Goal: Task Accomplishment & Management: Use online tool/utility

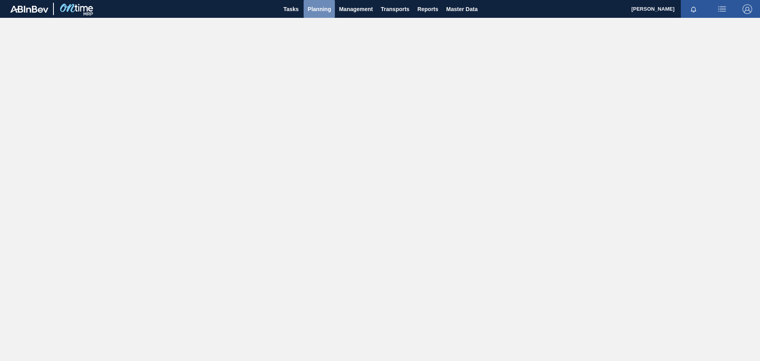
click at [326, 11] on span "Planning" at bounding box center [319, 9] width 23 height 10
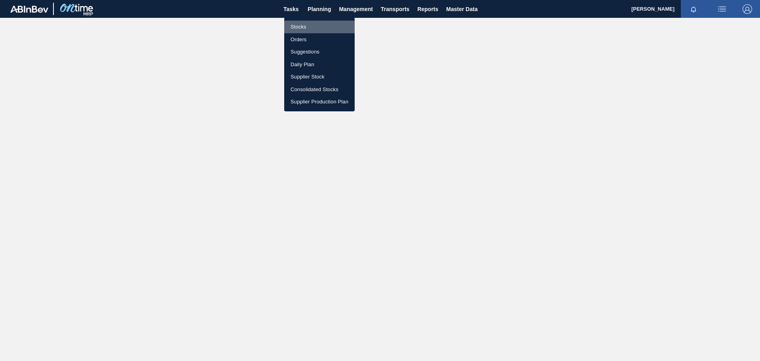
click at [305, 27] on li "Stocks" at bounding box center [319, 27] width 70 height 13
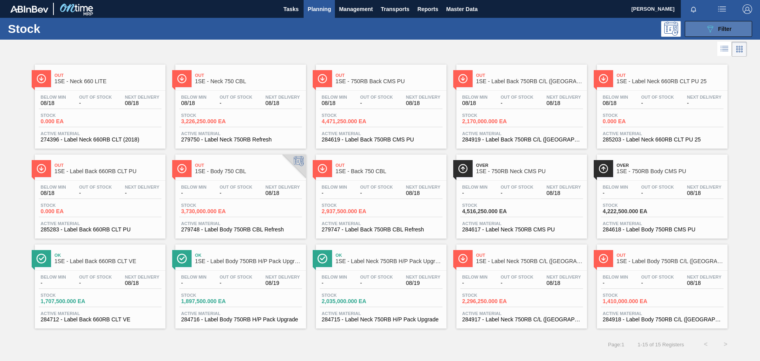
click at [721, 23] on button "089F7B8B-B2A5-4AFE-B5C0-19BA573D28AC Filter" at bounding box center [718, 29] width 67 height 16
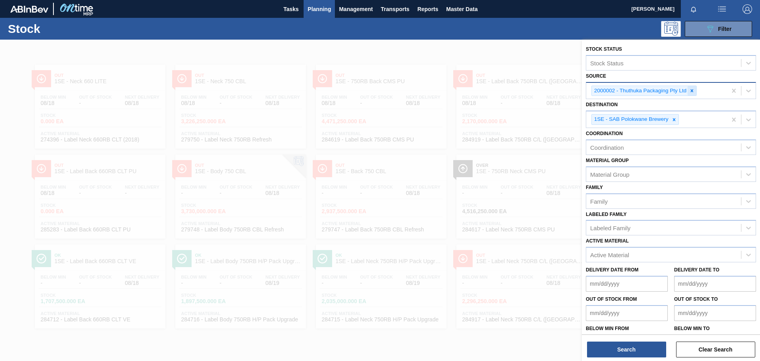
click at [693, 90] on icon at bounding box center [692, 91] width 6 height 6
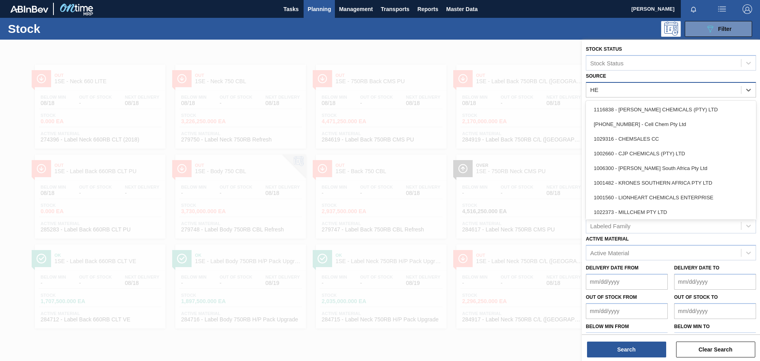
type input "HEN"
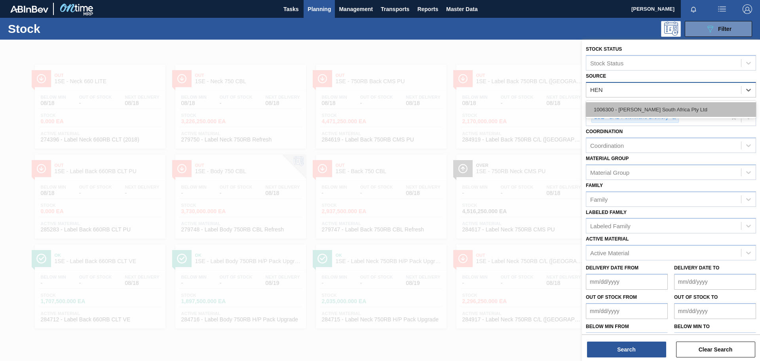
click at [657, 113] on div "1006300 - [PERSON_NAME] South Africa Pty Ltd" at bounding box center [671, 109] width 170 height 15
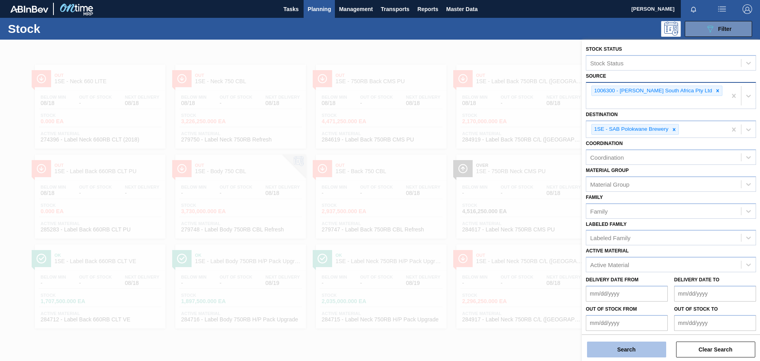
click at [640, 353] on button "Search" at bounding box center [626, 349] width 79 height 16
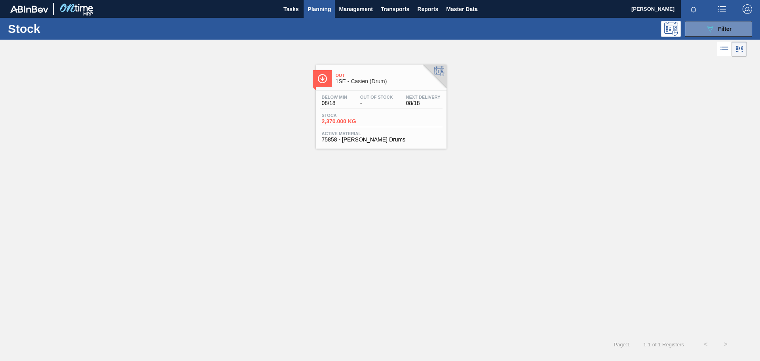
click at [352, 70] on div "Out 1SE - Casien (Drum)" at bounding box center [389, 79] width 107 height 18
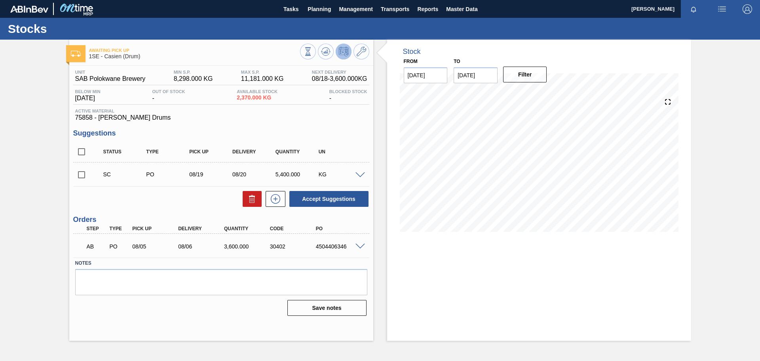
click at [362, 245] on span at bounding box center [361, 247] width 10 height 6
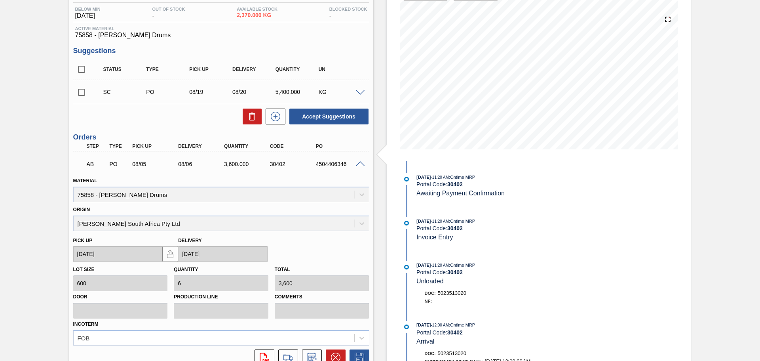
scroll to position [154, 0]
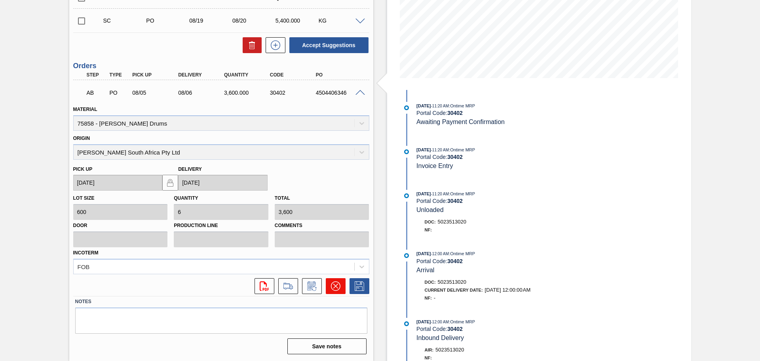
click at [337, 283] on icon at bounding box center [336, 286] width 10 height 10
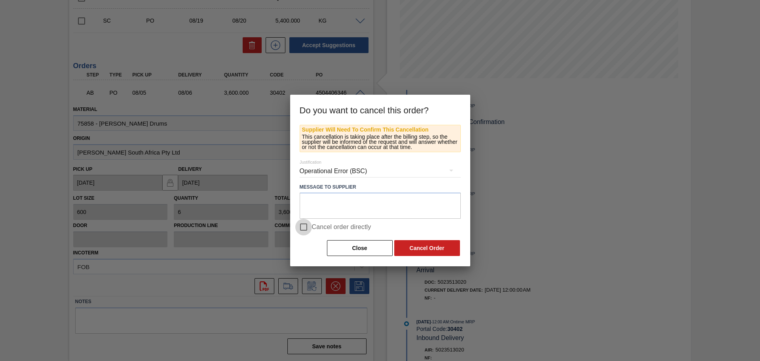
click at [306, 224] on input "Cancel order directly" at bounding box center [303, 227] width 17 height 17
checkbox input "true"
click at [416, 244] on button "Cancel Order" at bounding box center [427, 248] width 66 height 16
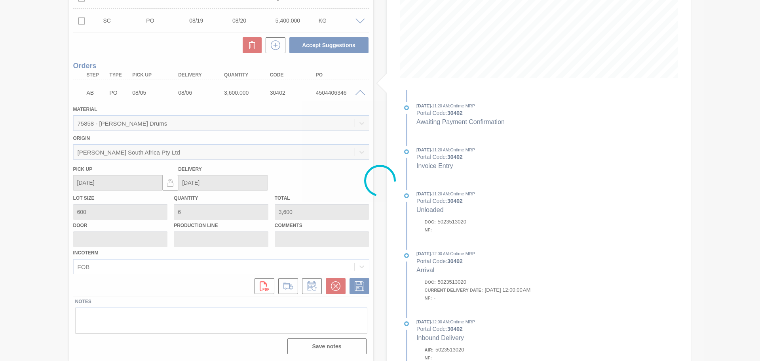
scroll to position [0, 0]
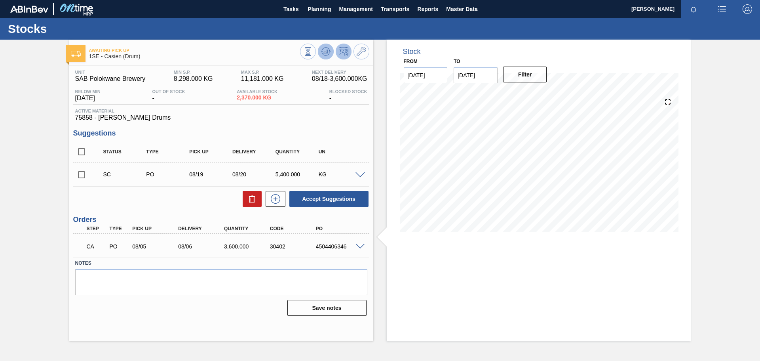
click at [312, 49] on icon at bounding box center [308, 51] width 9 height 9
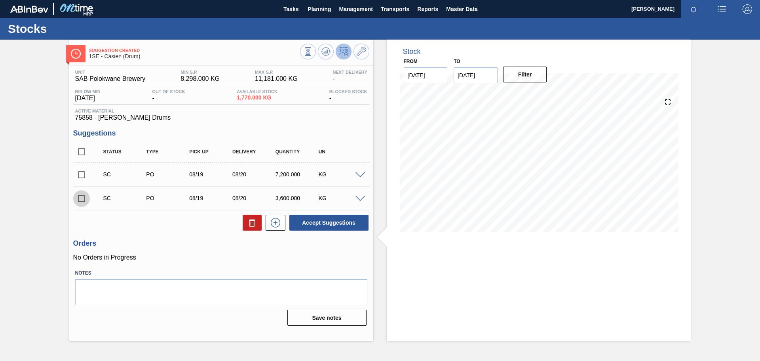
click at [80, 200] on input "checkbox" at bounding box center [81, 198] width 17 height 17
click at [322, 219] on button "Accept Suggestions" at bounding box center [328, 223] width 79 height 16
checkbox input "false"
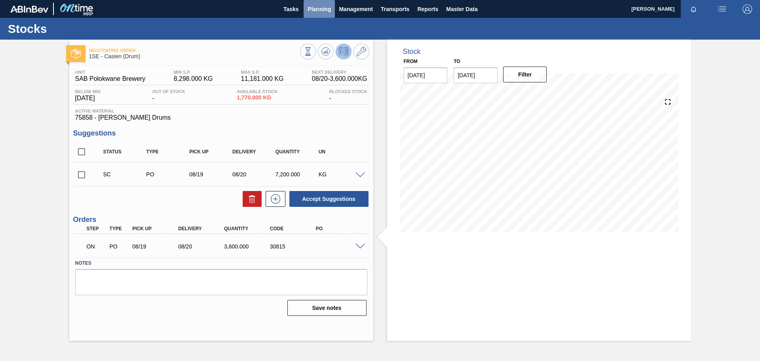
click at [310, 14] on button "Planning" at bounding box center [319, 9] width 31 height 18
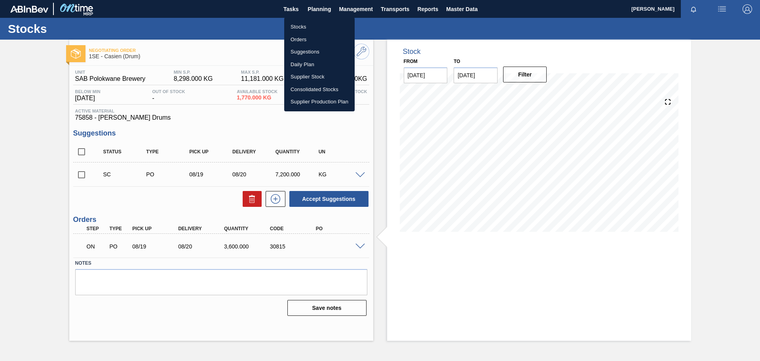
click at [304, 38] on li "Orders" at bounding box center [319, 39] width 70 height 13
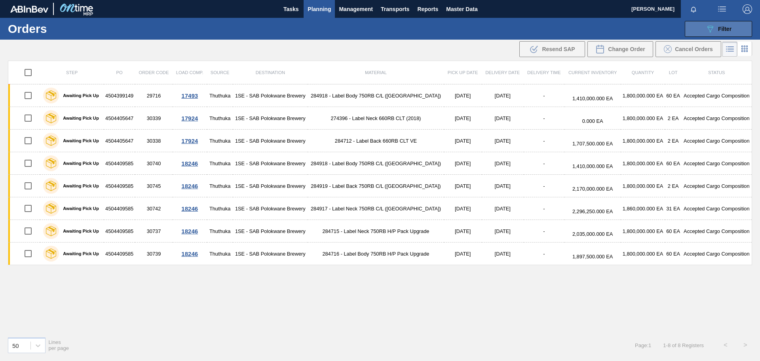
click at [730, 29] on span "Filter" at bounding box center [724, 29] width 13 height 6
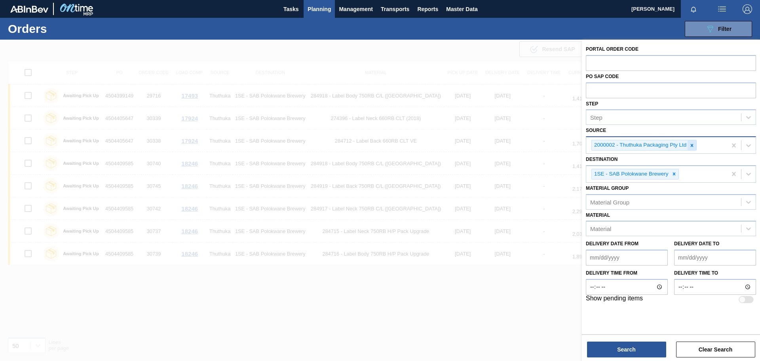
click at [692, 145] on icon at bounding box center [692, 146] width 6 height 6
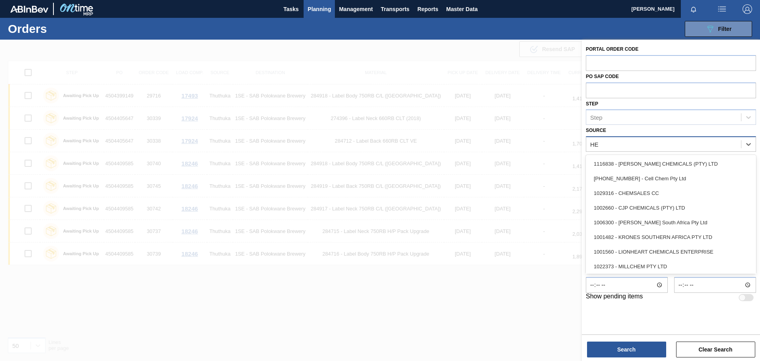
type input "HEN"
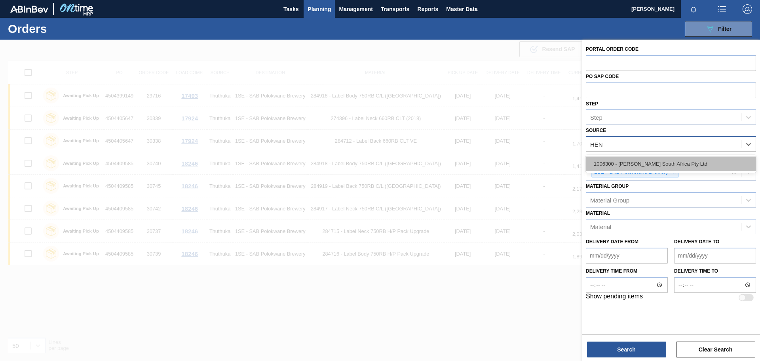
click at [685, 161] on div "1006300 - [PERSON_NAME] South Africa Pty Ltd" at bounding box center [671, 163] width 170 height 15
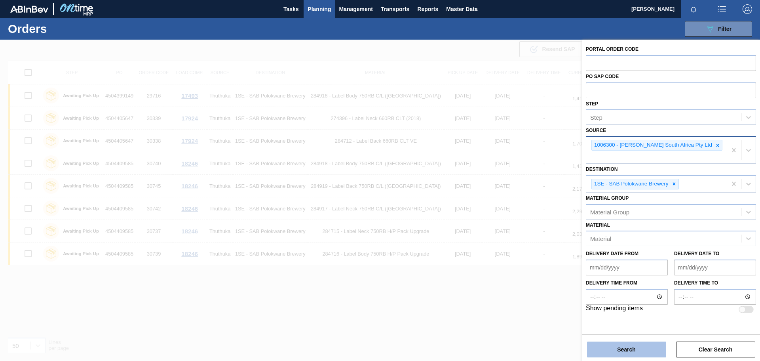
click at [630, 350] on button "Search" at bounding box center [626, 349] width 79 height 16
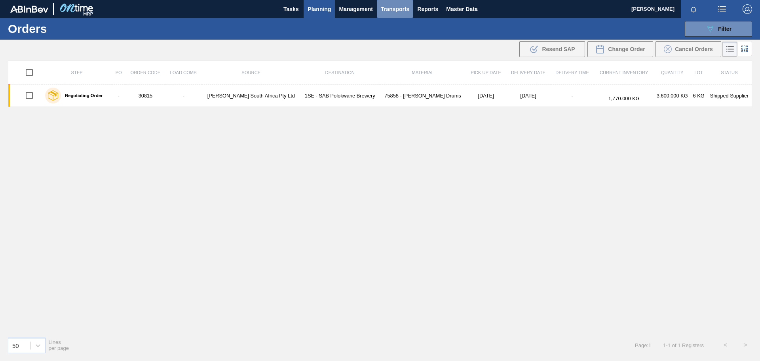
click at [392, 9] on span "Transports" at bounding box center [395, 9] width 29 height 10
click at [399, 28] on li "Load Composition" at bounding box center [395, 27] width 55 height 13
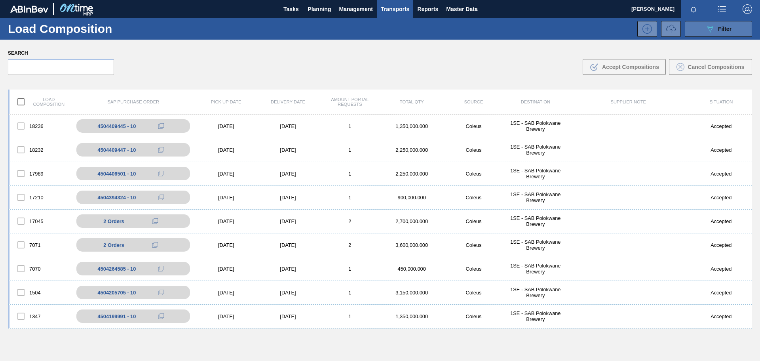
click at [716, 27] on div "089F7B8B-B2A5-4AFE-B5C0-19BA573D28AC Filter" at bounding box center [719, 29] width 26 height 10
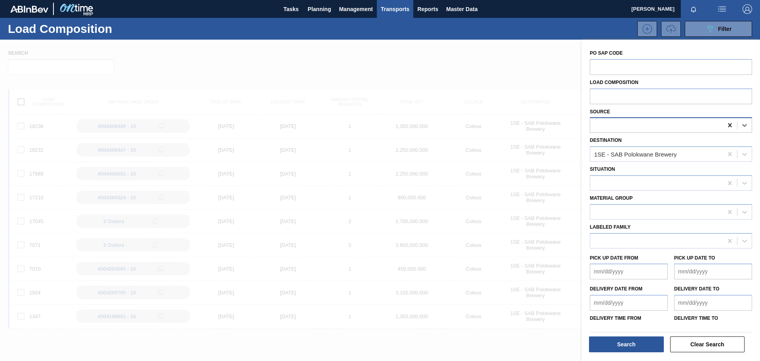
click at [731, 128] on icon at bounding box center [730, 125] width 8 height 8
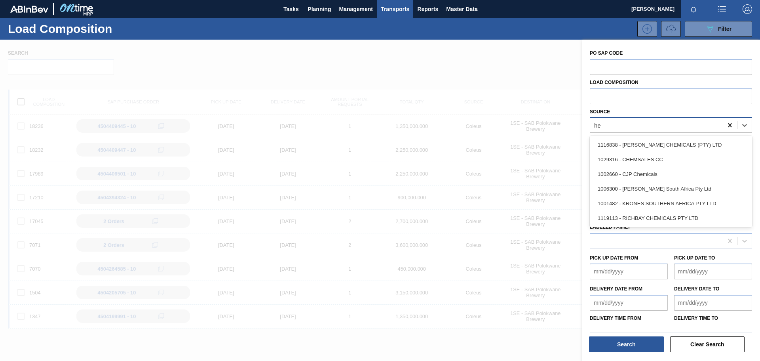
type input "hen"
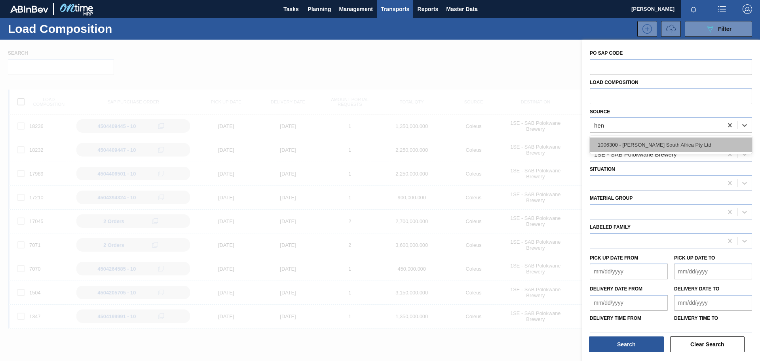
click at [687, 145] on div "1006300 - [PERSON_NAME] South Africa Pty Ltd" at bounding box center [671, 144] width 162 height 15
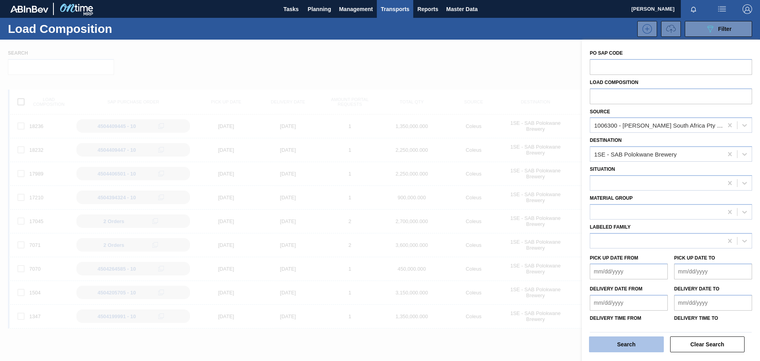
click at [655, 342] on button "Search" at bounding box center [626, 344] width 75 height 16
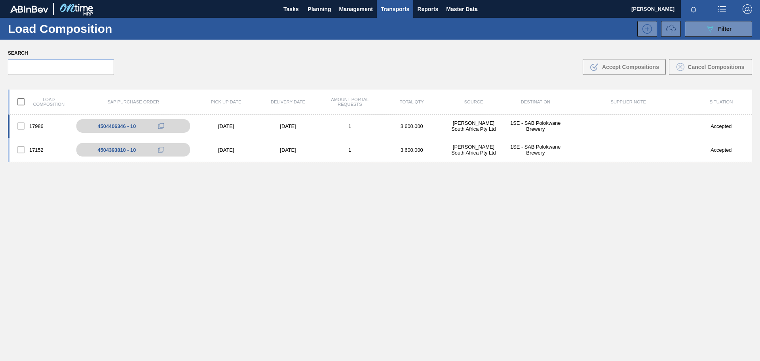
click at [22, 124] on div at bounding box center [21, 126] width 17 height 17
click at [22, 148] on div at bounding box center [21, 149] width 17 height 17
click at [21, 127] on div at bounding box center [21, 126] width 17 height 17
click at [250, 129] on div "08/05/2025" at bounding box center [226, 126] width 62 height 6
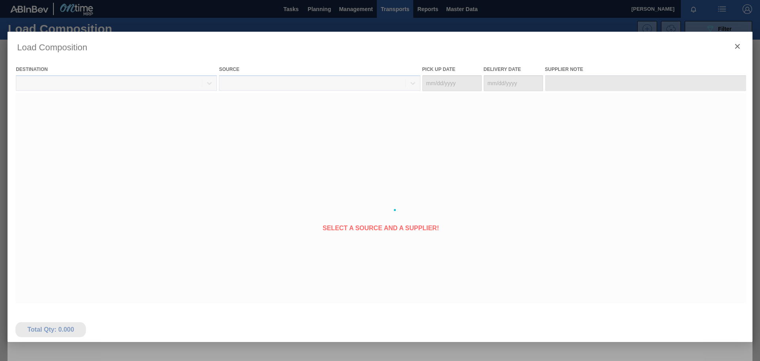
type Date "08/05/2025"
type Date "08/06/2025"
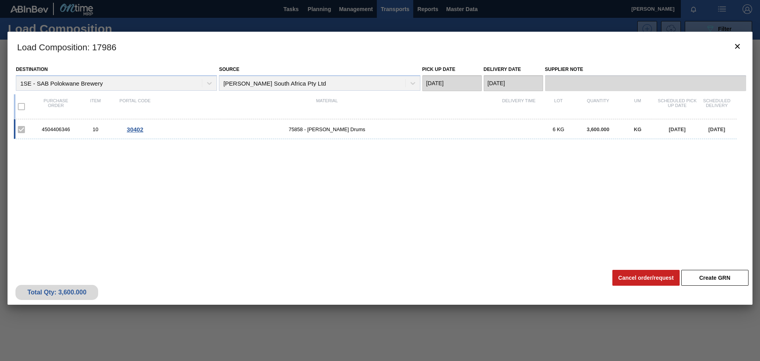
click at [21, 110] on label at bounding box center [21, 106] width 17 height 17
click at [23, 104] on label at bounding box center [21, 106] width 17 height 17
click at [656, 281] on button "Cancel order/request" at bounding box center [646, 278] width 67 height 16
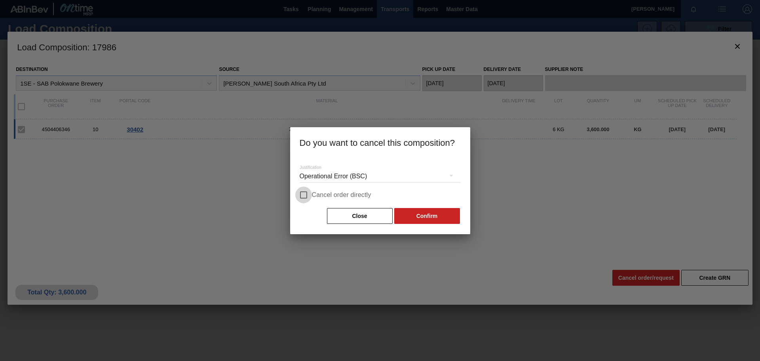
click at [298, 194] on input "Cancel order directly" at bounding box center [303, 195] width 17 height 17
checkbox input "true"
click at [407, 222] on button "Confirm" at bounding box center [427, 216] width 66 height 16
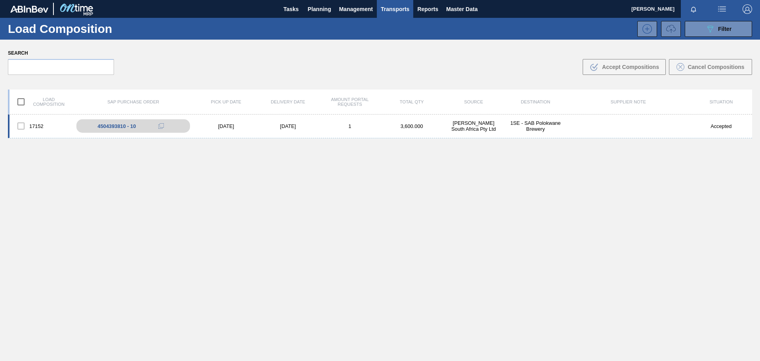
click at [25, 128] on div at bounding box center [21, 126] width 17 height 17
click at [18, 100] on input "checkbox" at bounding box center [21, 101] width 17 height 17
checkbox input "true"
click at [265, 128] on div "06/20/2025" at bounding box center [288, 126] width 62 height 6
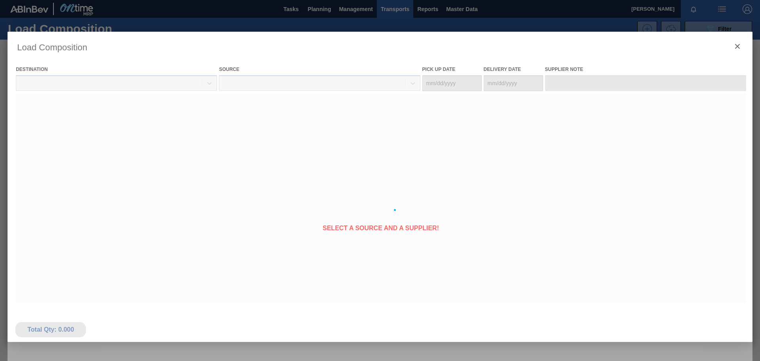
type Date "06/19/2025"
type Date "06/20/2025"
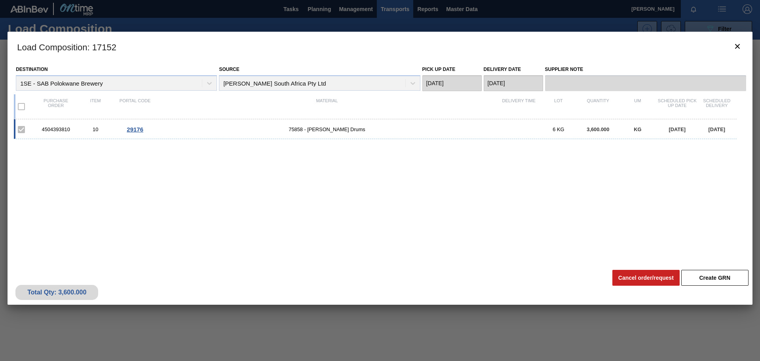
click at [23, 101] on label at bounding box center [21, 106] width 17 height 17
click at [23, 105] on label at bounding box center [21, 106] width 17 height 17
click at [631, 276] on button "Cancel order/request" at bounding box center [646, 278] width 67 height 16
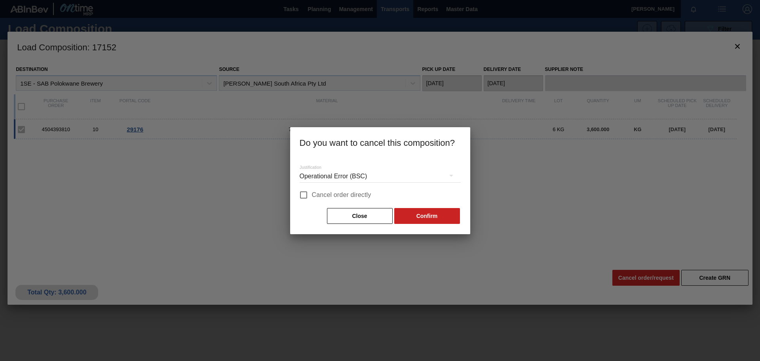
click at [310, 181] on div "Operational Error (BSC)" at bounding box center [380, 176] width 161 height 22
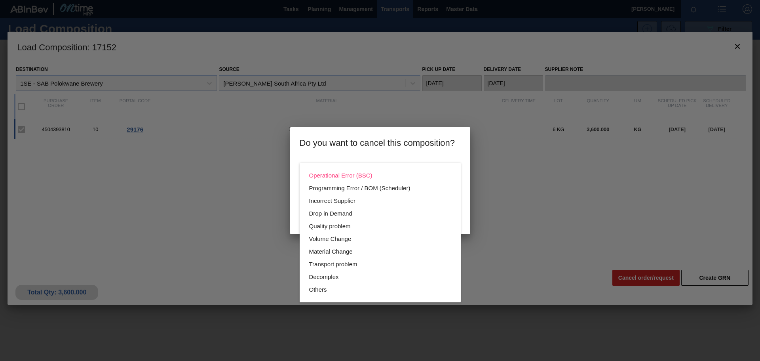
click at [280, 181] on div "Operational Error (BSC) Programming Error / BOM (Scheduler) Incorrect Supplier …" at bounding box center [380, 180] width 760 height 361
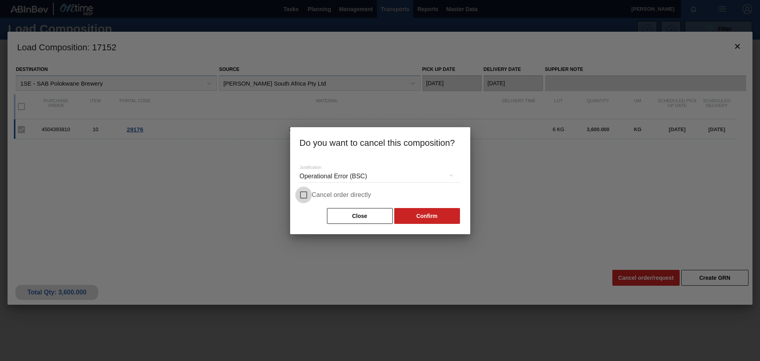
click at [302, 194] on input "Cancel order directly" at bounding box center [303, 195] width 17 height 17
checkbox input "true"
click at [436, 213] on button "Confirm" at bounding box center [427, 216] width 66 height 16
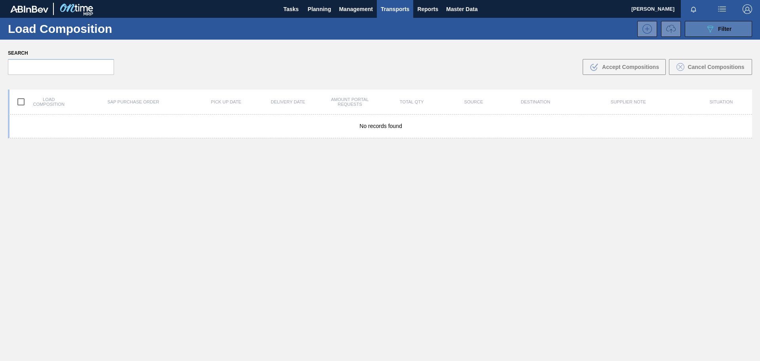
click at [718, 28] on span "Filter" at bounding box center [724, 29] width 13 height 6
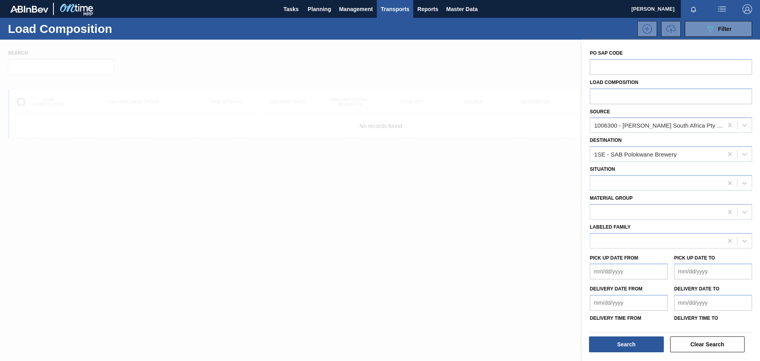
drag, startPoint x: 389, startPoint y: 160, endPoint x: 295, endPoint y: 214, distance: 108.4
click at [295, 214] on div at bounding box center [380, 220] width 760 height 361
drag, startPoint x: 295, startPoint y: 214, endPoint x: 327, endPoint y: 147, distance: 74.2
click at [327, 147] on div at bounding box center [380, 220] width 760 height 361
click at [274, 184] on div at bounding box center [380, 220] width 760 height 361
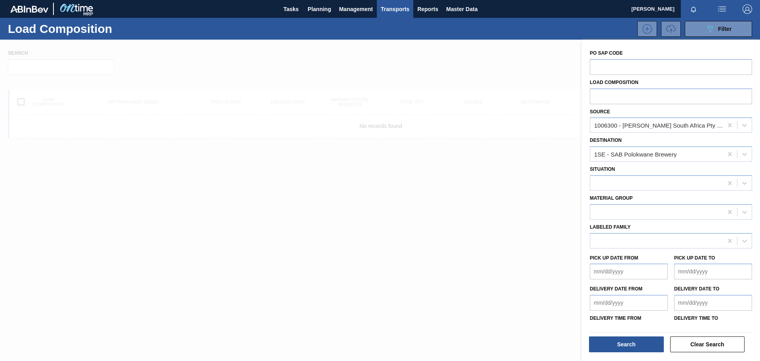
click at [350, 71] on div at bounding box center [380, 220] width 760 height 361
click at [396, 12] on span "Transports" at bounding box center [395, 9] width 29 height 10
click at [389, 25] on li "Load Composition" at bounding box center [394, 27] width 55 height 13
click at [319, 11] on span "Planning" at bounding box center [319, 9] width 23 height 10
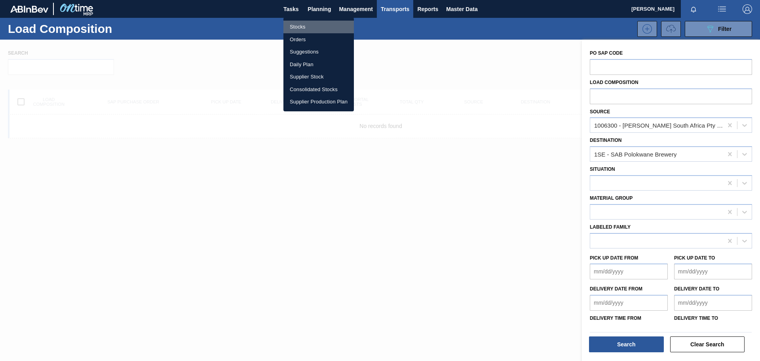
click at [301, 25] on li "Stocks" at bounding box center [319, 27] width 70 height 13
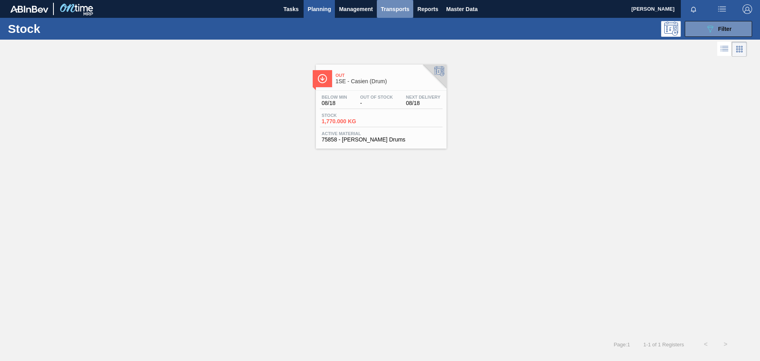
click at [407, 13] on span "Transports" at bounding box center [395, 9] width 29 height 10
click at [393, 25] on li "Load Composition" at bounding box center [395, 27] width 55 height 13
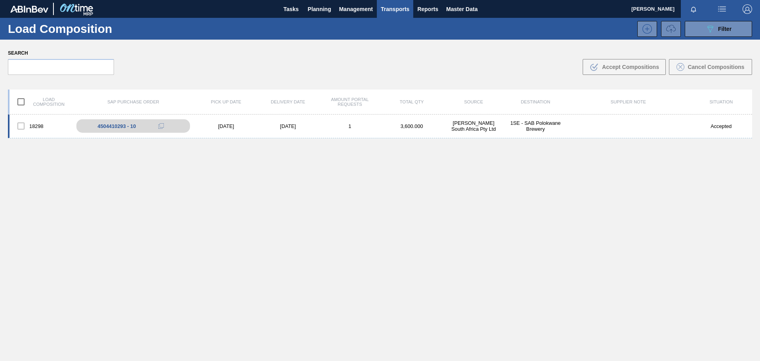
click at [251, 127] on div "[DATE]" at bounding box center [226, 126] width 62 height 6
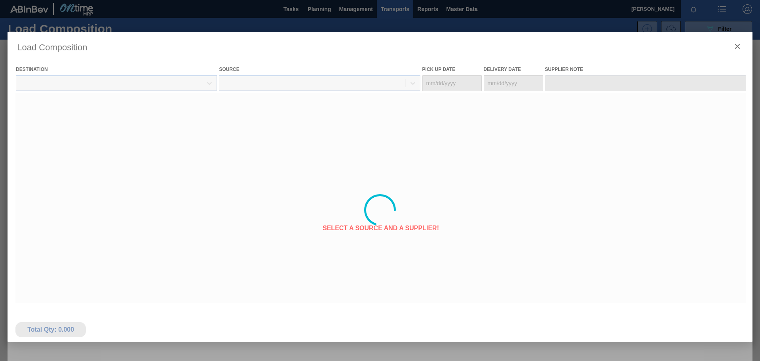
type Date "[DATE]"
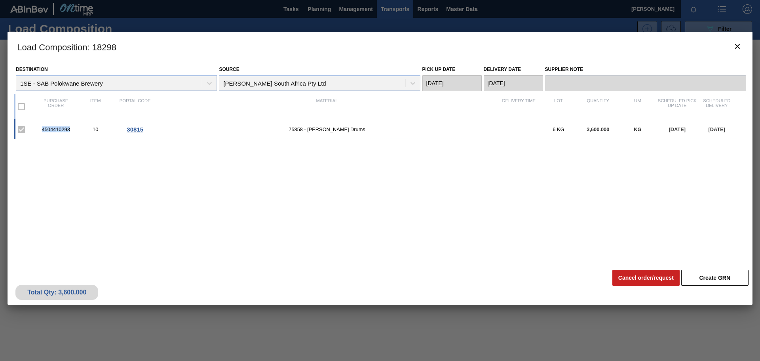
drag, startPoint x: 74, startPoint y: 128, endPoint x: 39, endPoint y: 128, distance: 34.5
click at [39, 128] on div "4504410293" at bounding box center [56, 129] width 40 height 6
copy div "4504410293"
click at [736, 51] on clb-icon "botão de ícone" at bounding box center [738, 47] width 10 height 11
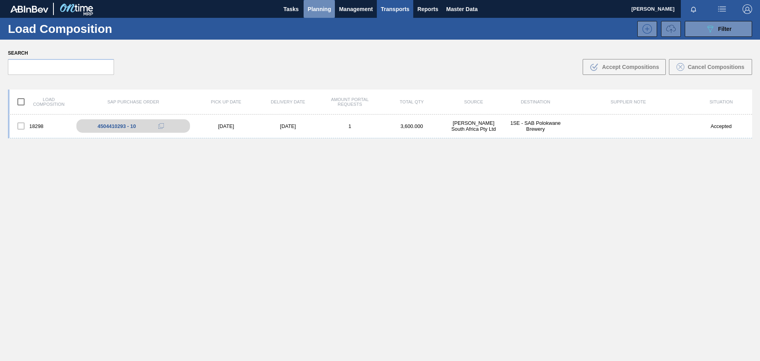
click at [319, 10] on span "Planning" at bounding box center [319, 9] width 23 height 10
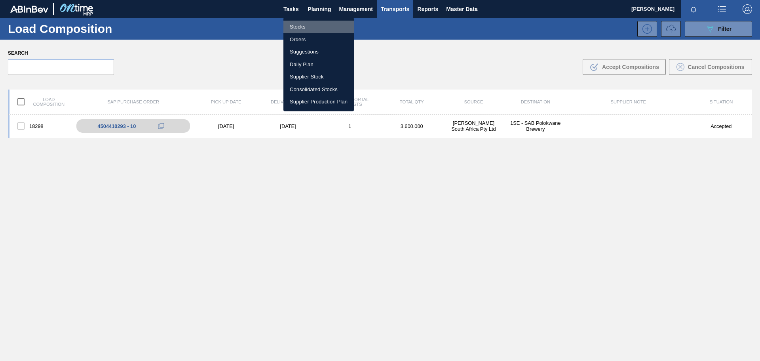
click at [304, 26] on li "Stocks" at bounding box center [319, 27] width 70 height 13
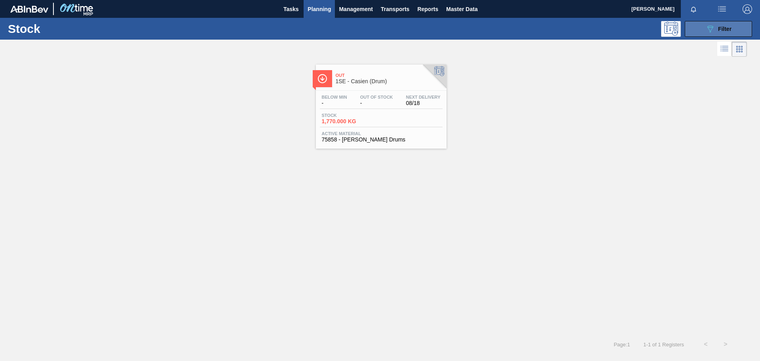
click at [726, 24] on div "089F7B8B-B2A5-4AFE-B5C0-19BA573D28AC Filter" at bounding box center [719, 29] width 26 height 10
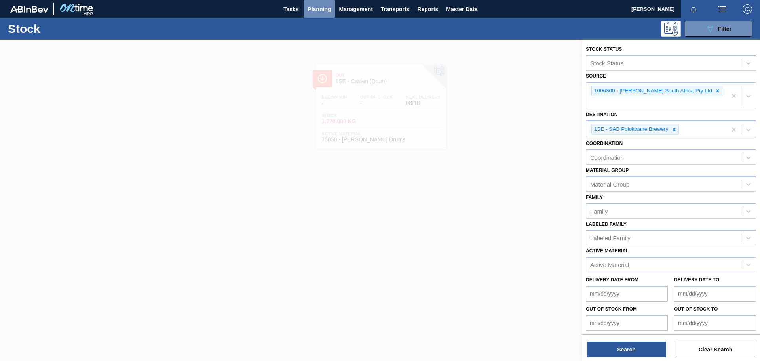
click at [314, 10] on span "Planning" at bounding box center [319, 9] width 23 height 10
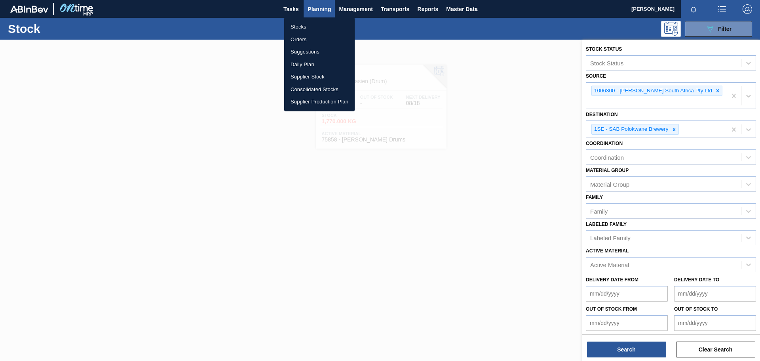
click at [305, 26] on li "Stocks" at bounding box center [319, 27] width 70 height 13
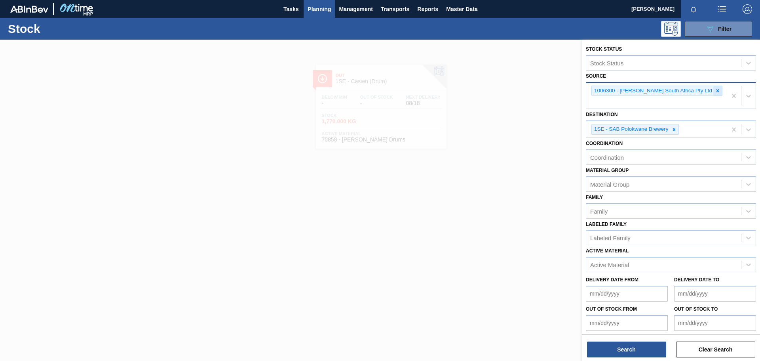
click at [715, 91] on icon at bounding box center [718, 91] width 6 height 6
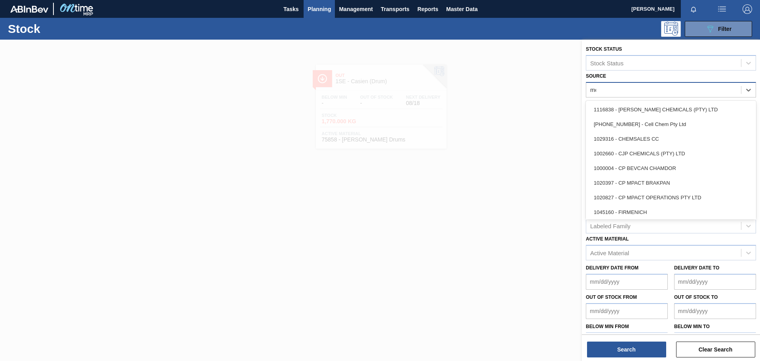
type input "mcc"
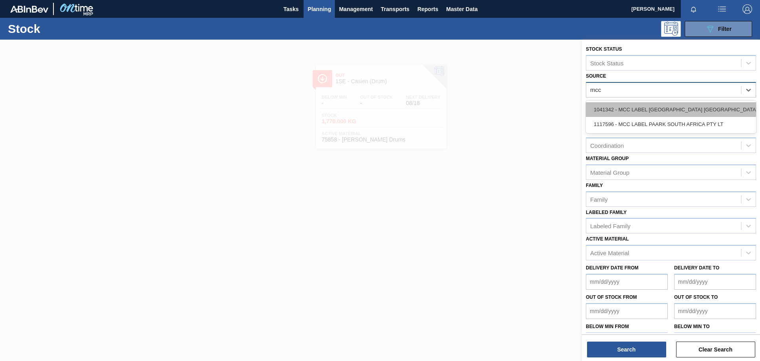
click at [634, 105] on div "1041342 - MCC LABEL [GEOGRAPHIC_DATA] [GEOGRAPHIC_DATA]" at bounding box center [671, 109] width 170 height 15
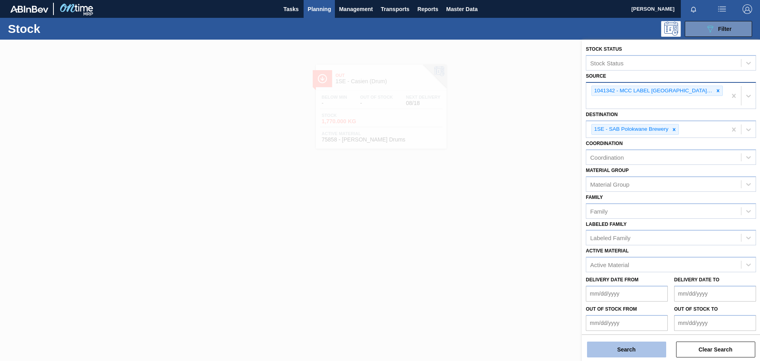
click at [634, 343] on button "Search" at bounding box center [626, 349] width 79 height 16
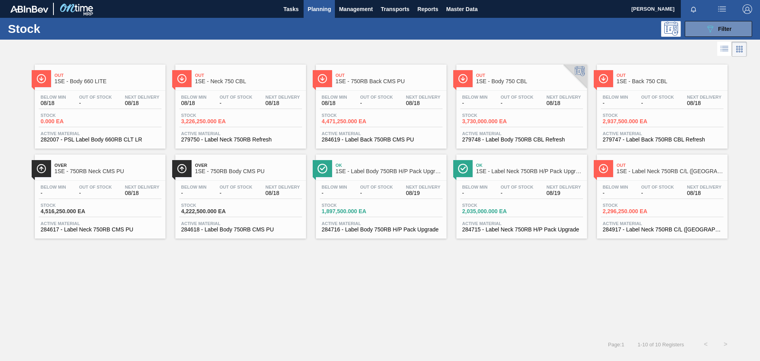
click at [422, 259] on div "Out 1SE - Body 660 LITE Below Min 08/18 Out Of Stock - Next Delivery 08/18 Stoc…" at bounding box center [380, 197] width 760 height 276
